Goal: Task Accomplishment & Management: Use online tool/utility

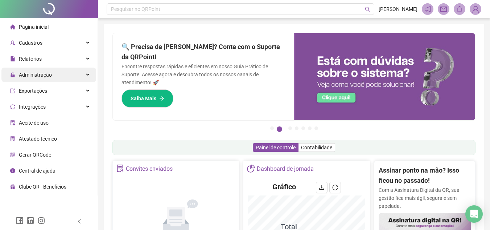
click at [43, 76] on span "Administração" at bounding box center [35, 75] width 33 height 6
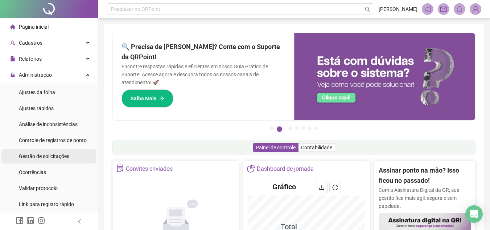
click at [59, 152] on div "Gestão de solicitações" at bounding box center [44, 156] width 50 height 15
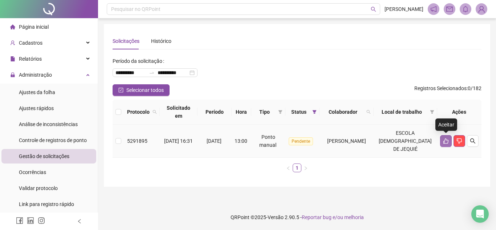
click at [444, 144] on button "button" at bounding box center [446, 141] width 12 height 12
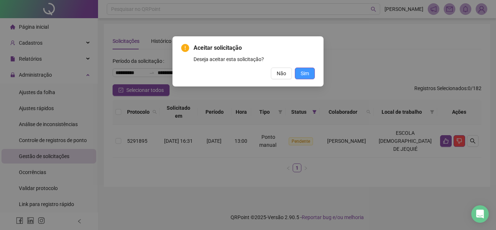
click at [309, 74] on button "Sim" at bounding box center [305, 74] width 20 height 12
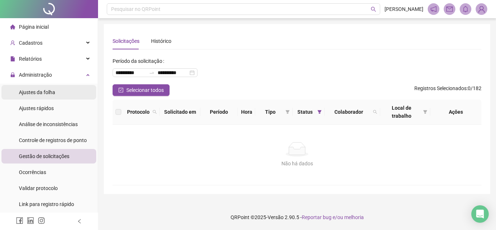
click at [42, 89] on span "Ajustes da folha" at bounding box center [37, 92] width 36 height 6
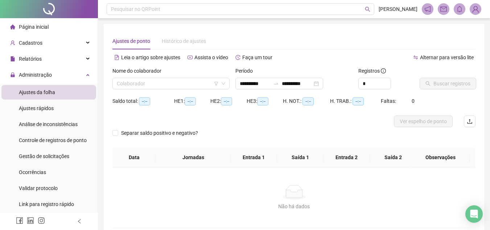
type input "**********"
